Goal: Information Seeking & Learning: Learn about a topic

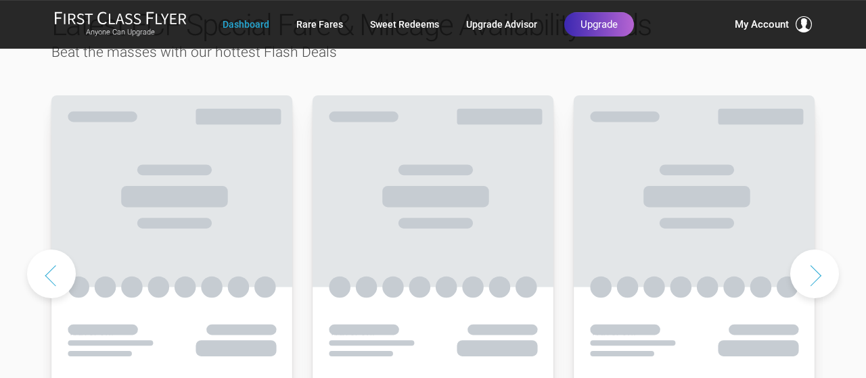
scroll to position [732, 0]
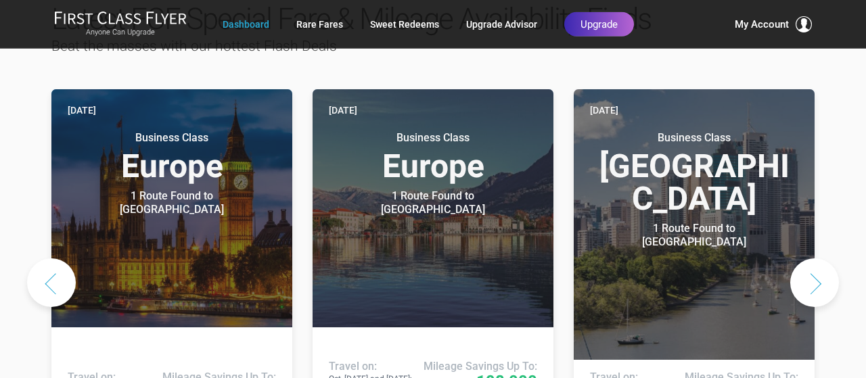
click at [820, 258] on button "Next slide" at bounding box center [814, 282] width 49 height 49
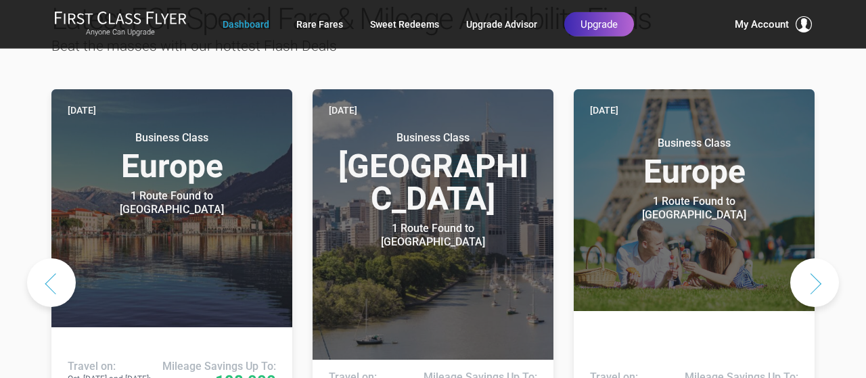
click at [820, 258] on button "Next slide" at bounding box center [814, 282] width 49 height 49
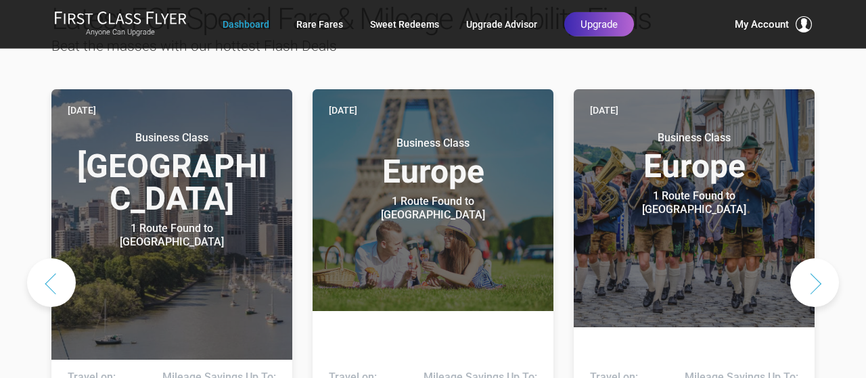
click at [820, 258] on button "Next slide" at bounding box center [814, 282] width 49 height 49
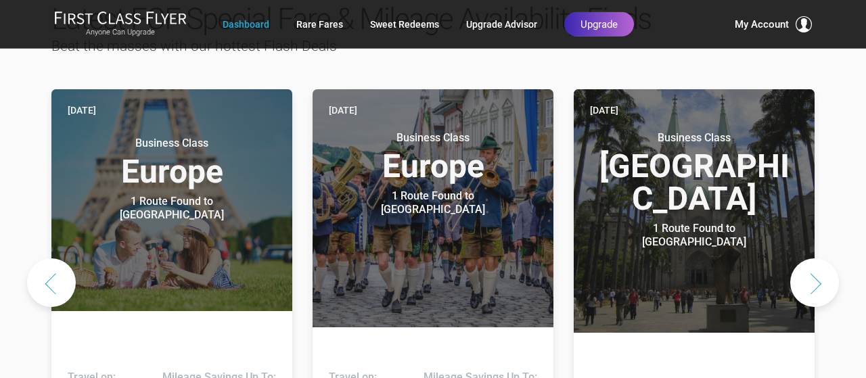
click at [820, 258] on button "Next slide" at bounding box center [814, 282] width 49 height 49
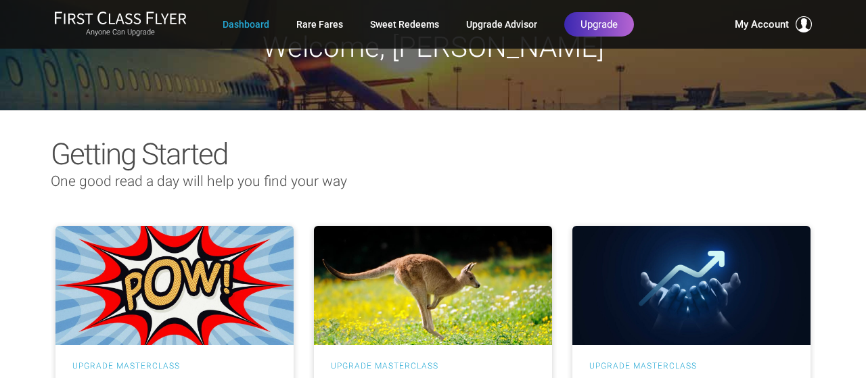
scroll to position [0, 0]
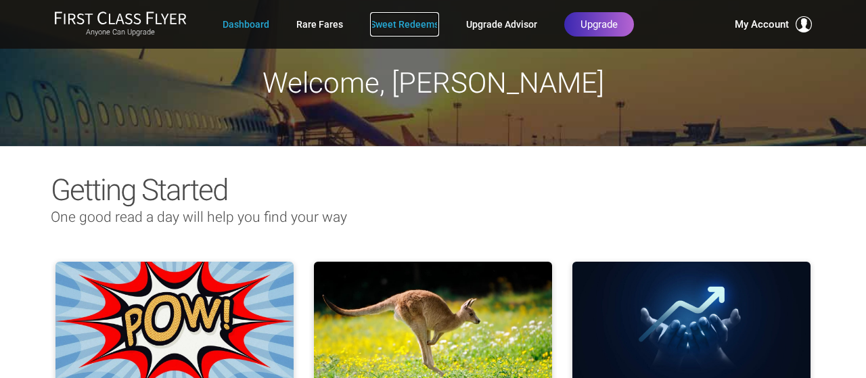
click at [381, 18] on link "Sweet Redeems" at bounding box center [404, 24] width 69 height 24
